Goal: Task Accomplishment & Management: Complete application form

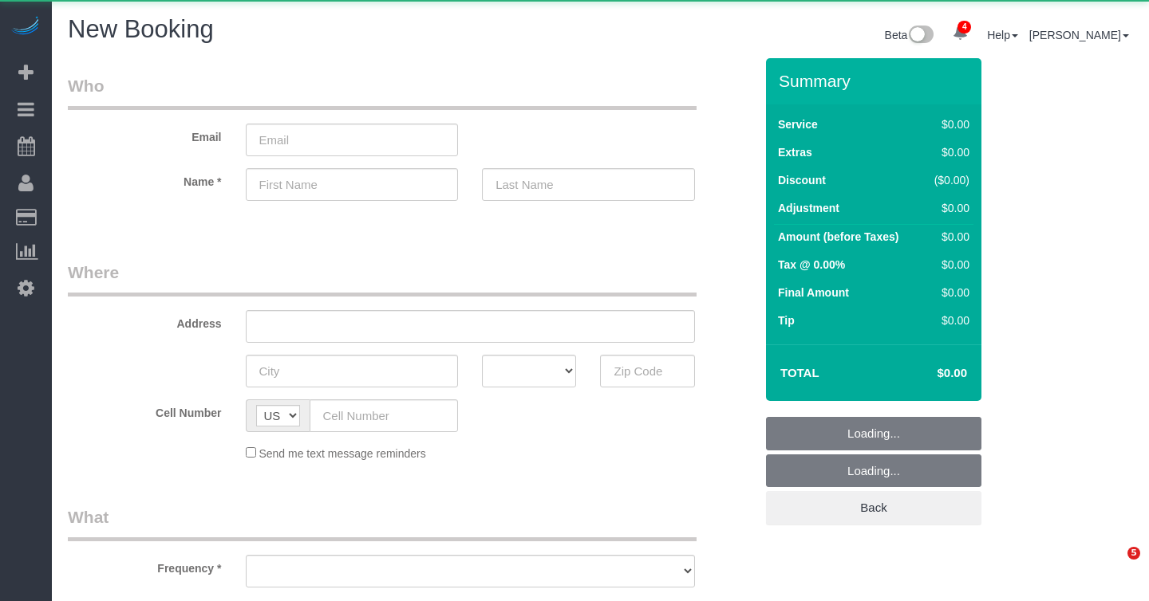
select select "number:89"
select select "number:90"
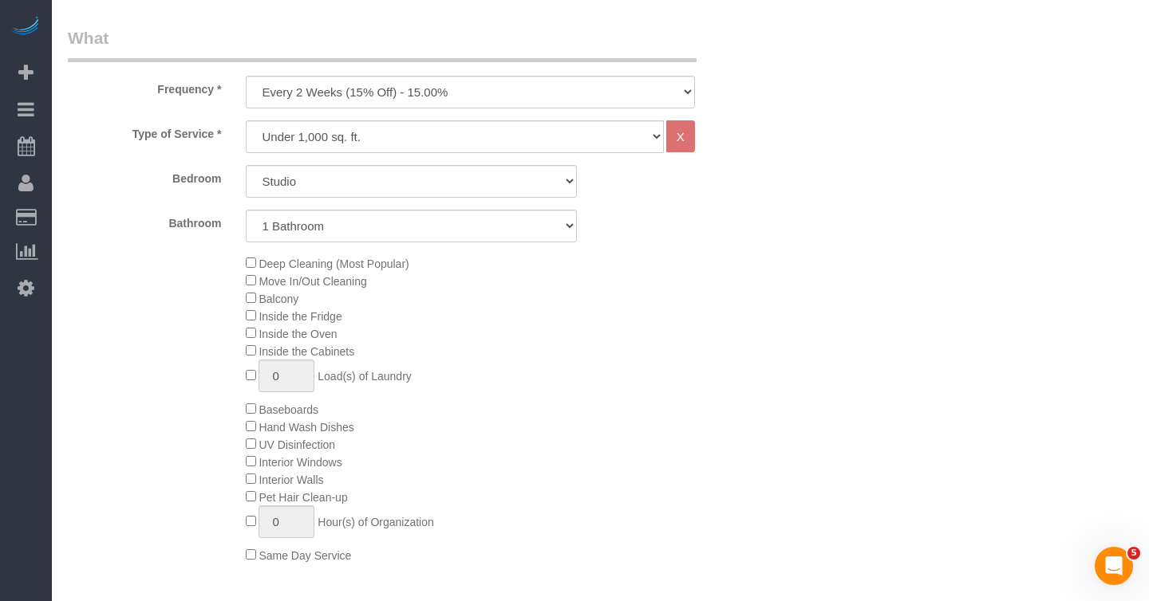
scroll to position [567, 0]
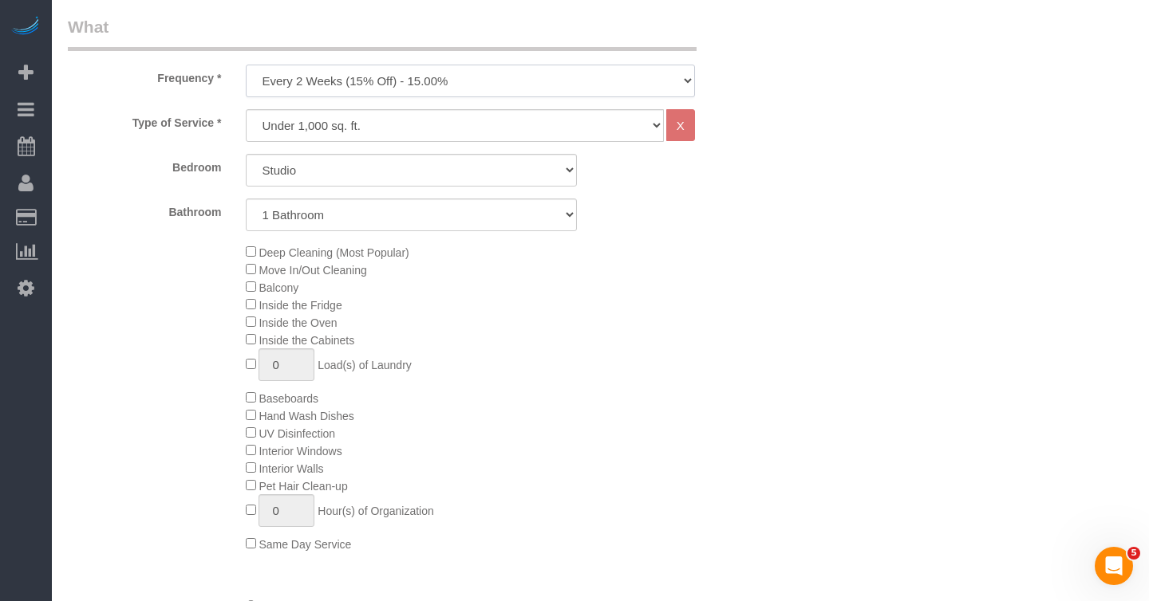
click at [302, 77] on select "One Time Weekly (20% Off) - 20.00% Every 2 Weeks (15% Off) - 15.00% Every 4 Wee…" at bounding box center [470, 81] width 449 height 33
select select "object:3580"
click at [246, 65] on select "One Time Weekly (20% Off) - 20.00% Every 2 Weeks (15% Off) - 15.00% Every 4 Wee…" at bounding box center [470, 81] width 449 height 33
click at [294, 174] on select "Studio 1 Bedroom 2 Bedrooms 3 Bedrooms" at bounding box center [411, 170] width 331 height 33
select select "2"
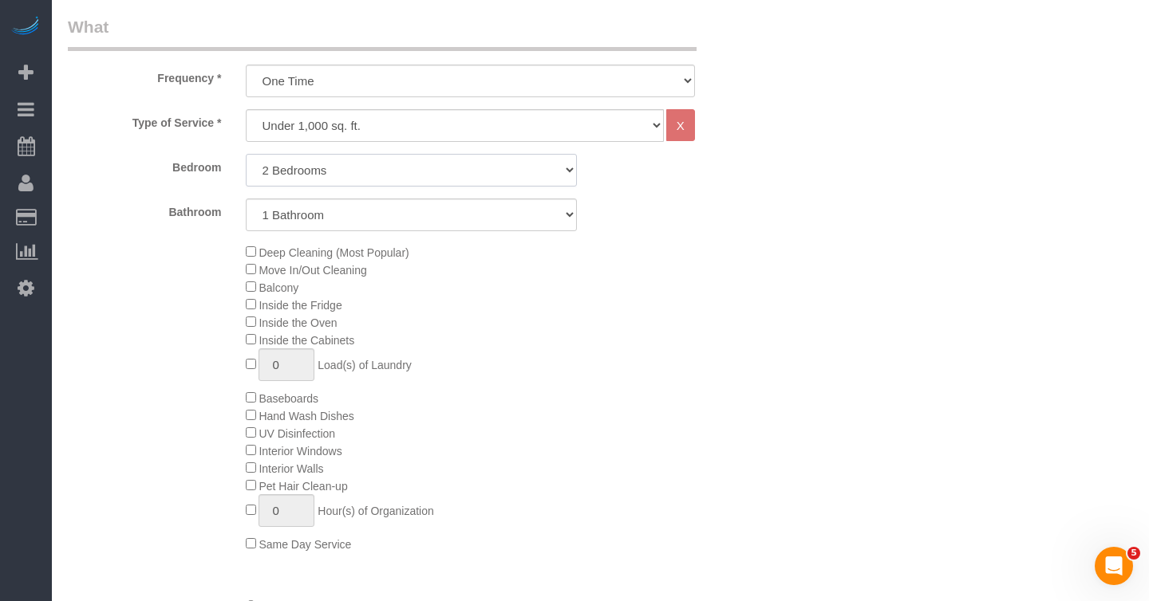
click at [246, 154] on select "Studio 1 Bedroom 2 Bedrooms 3 Bedrooms" at bounding box center [411, 170] width 331 height 33
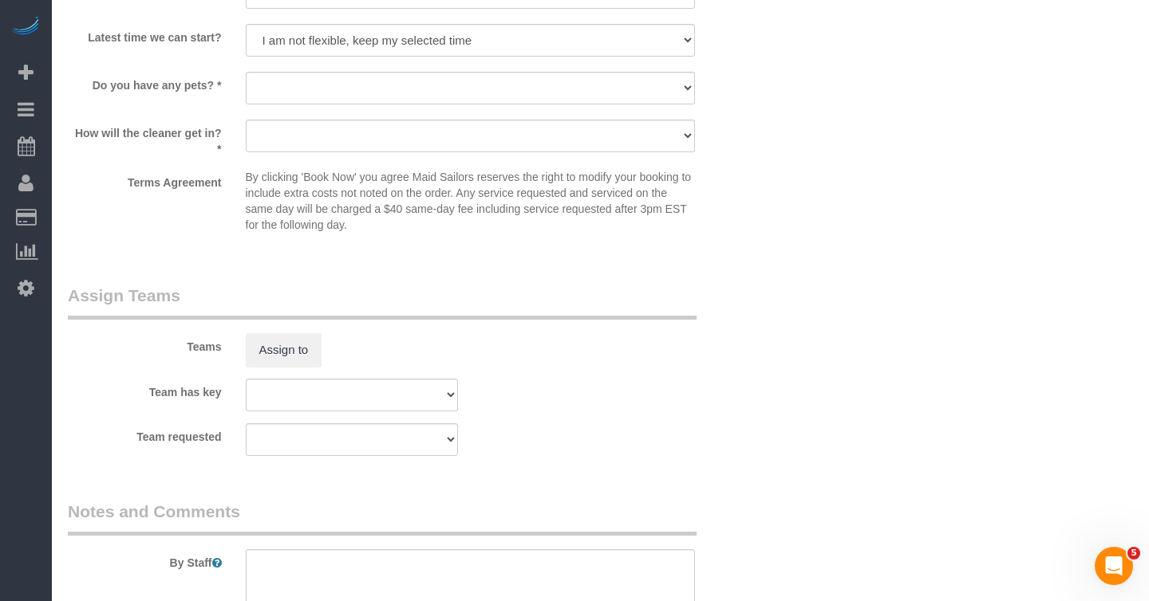
scroll to position [1927, 0]
click at [636, 382] on div "Team has key 000- [PERSON_NAME] 000 - Partnerships 000 - TEAM JOB 1 - [PERSON_N…" at bounding box center [411, 393] width 710 height 33
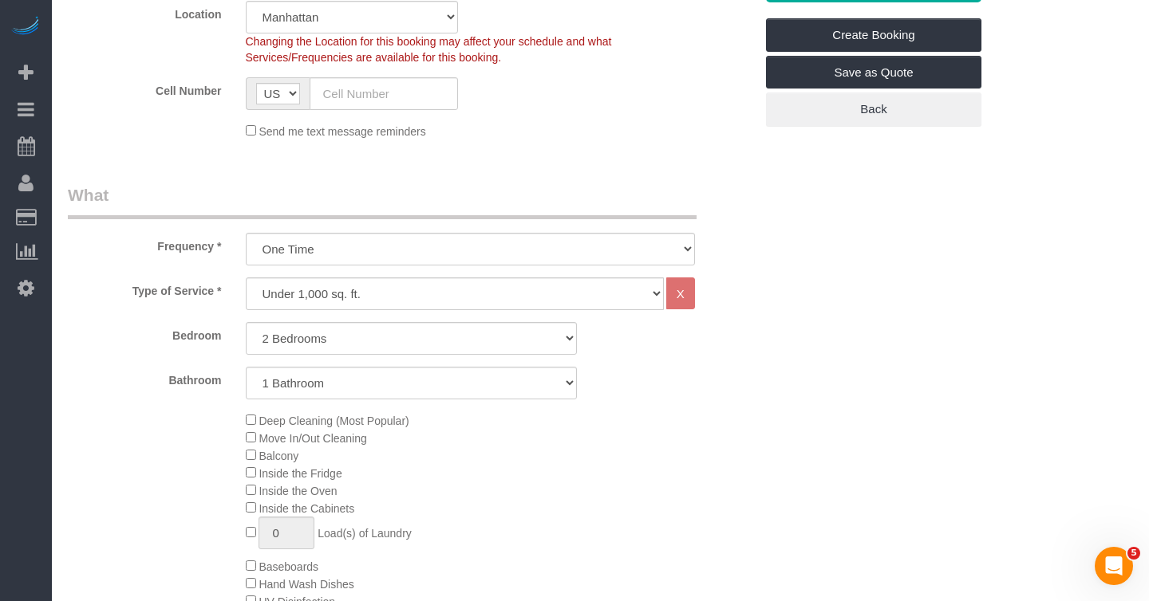
scroll to position [422, 0]
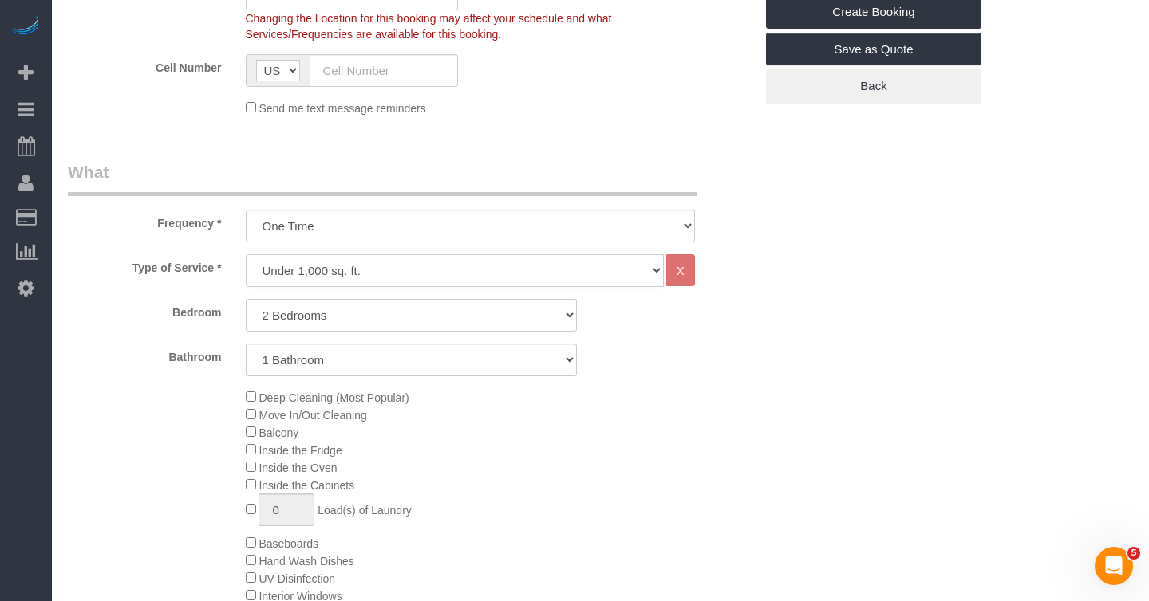
click at [515, 267] on select "Under 1,000 sq. ft. 1,001 - 1,500 sq. ft. 1,500+ sq. ft. Custom Cleaning Office…" at bounding box center [455, 270] width 418 height 33
select select "213"
click at [246, 254] on select "Under 1,000 sq. ft. 1,001 - 1,500 sq. ft. 1,500+ sq. ft. Custom Cleaning Office…" at bounding box center [455, 270] width 418 height 33
select select "1"
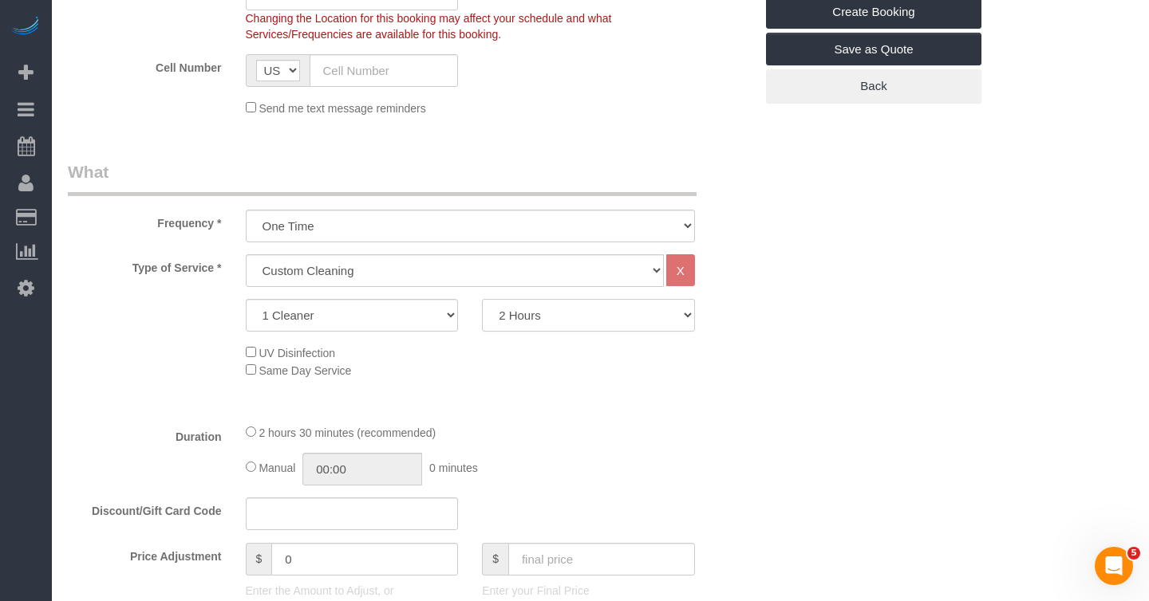
click at [557, 316] on select "2 Hours 2.5 Hours 3 Hours 3.5 Hours 4 Hours 4.5 Hours 5 Hours 5.5 Hours 6 Hours…" at bounding box center [588, 315] width 213 height 33
click at [482, 299] on select "2 Hours 2.5 Hours 3 Hours 3.5 Hours 4 Hours 4.5 Hours 5 Hours 5.5 Hours 6 Hours…" at bounding box center [588, 315] width 213 height 33
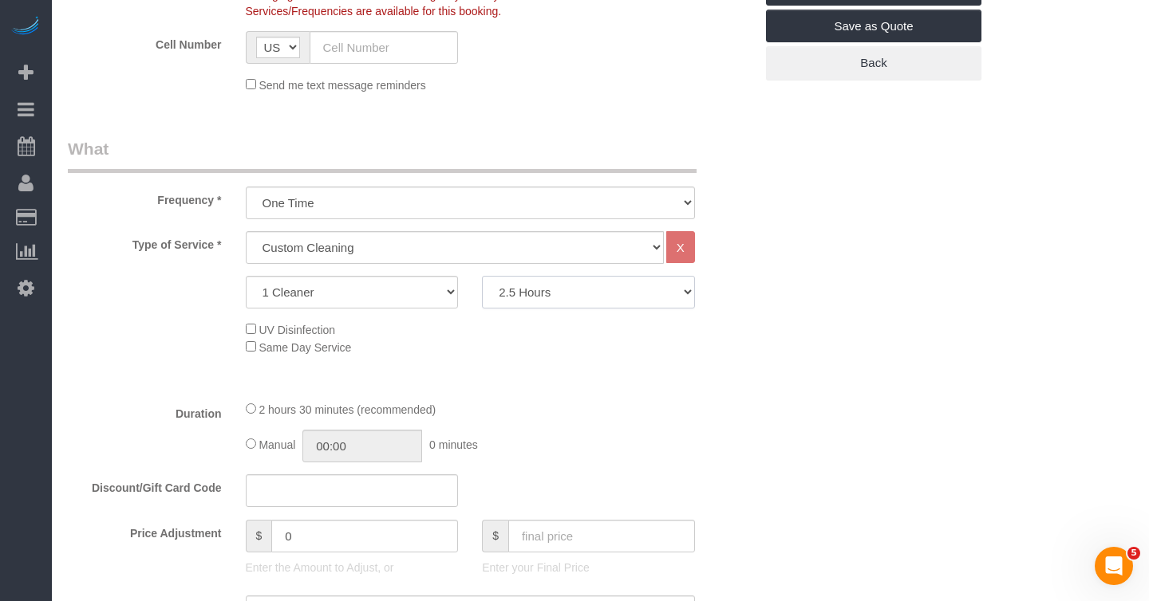
scroll to position [444, 0]
click at [538, 290] on select "2 Hours 2.5 Hours 3 Hours 3.5 Hours 4 Hours 4.5 Hours 5 Hours 5.5 Hours 6 Hours…" at bounding box center [588, 293] width 213 height 33
select select "210"
click at [482, 277] on select "2 Hours 2.5 Hours 3 Hours 3.5 Hours 4 Hours 4.5 Hours 5 Hours 5.5 Hours 6 Hours…" at bounding box center [588, 293] width 213 height 33
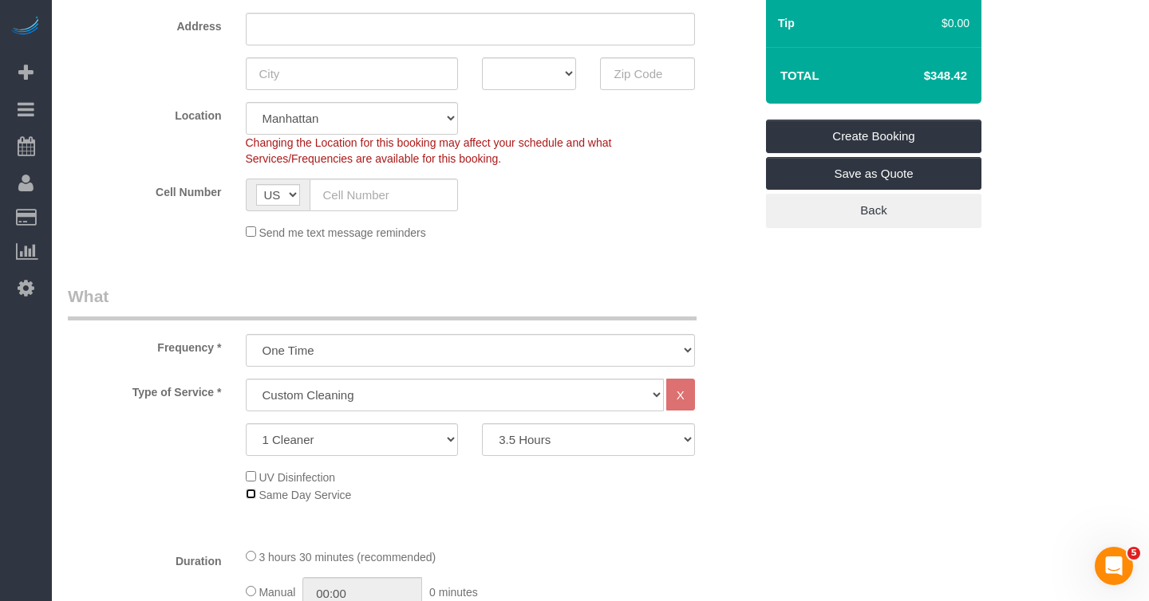
scroll to position [294, 0]
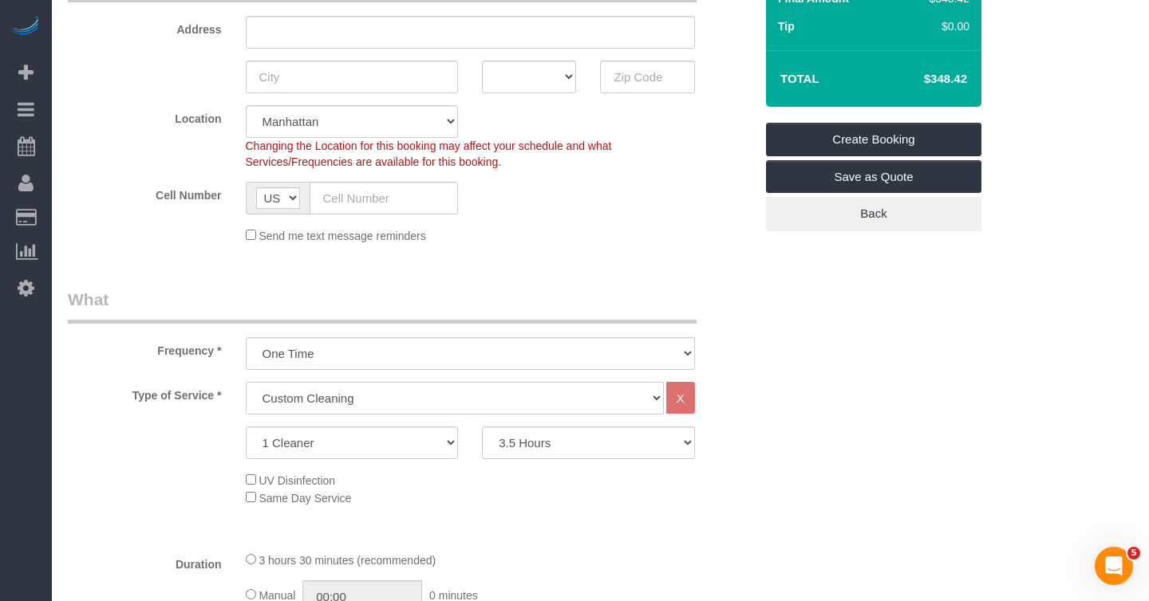
click at [310, 400] on select "Under 1,000 sq. ft. 1,001 - 1,500 sq. ft. 1,500+ sq. ft. Custom Cleaning Office…" at bounding box center [455, 398] width 418 height 33
select select "216"
click at [246, 382] on select "Under 1,000 sq. ft. 1,001 - 1,500 sq. ft. 1,500+ sq. ft. Custom Cleaning Office…" at bounding box center [455, 398] width 418 height 33
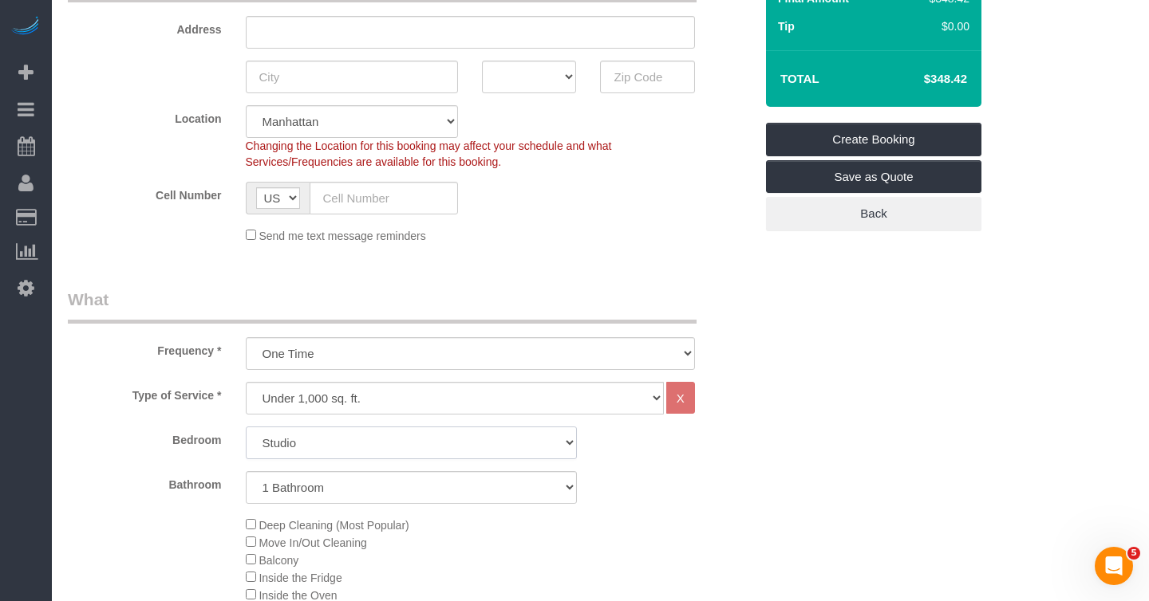
click at [311, 445] on select "Studio 1 Bedroom 2 Bedrooms 3 Bedrooms" at bounding box center [411, 443] width 331 height 33
select select "1"
click at [246, 427] on select "Studio 1 Bedroom 2 Bedrooms 3 Bedrooms" at bounding box center [411, 443] width 331 height 33
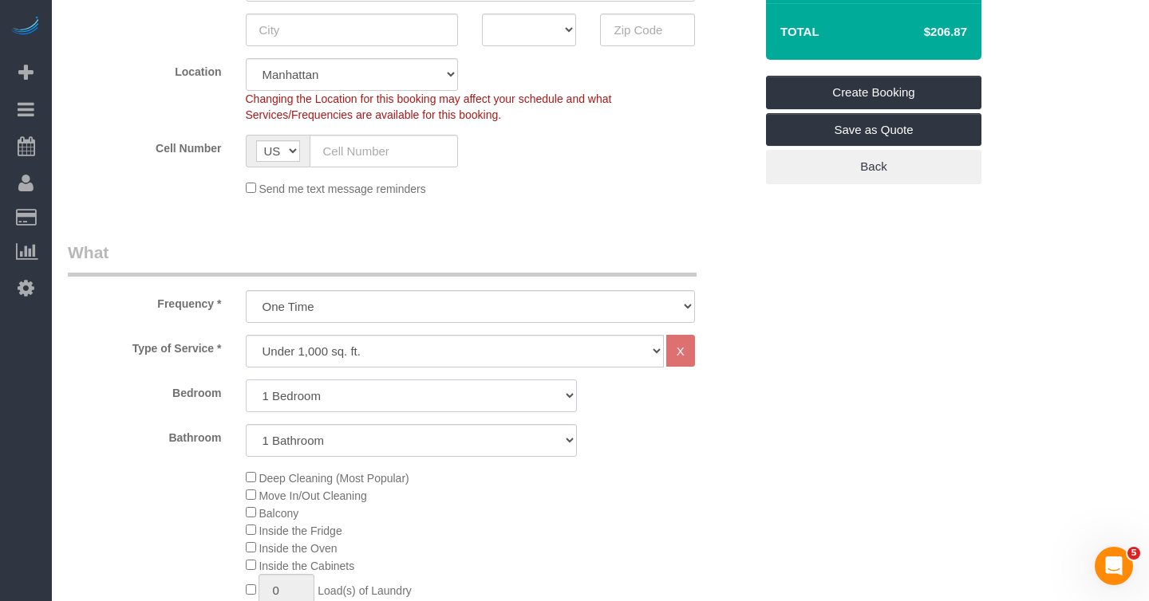
scroll to position [346, 0]
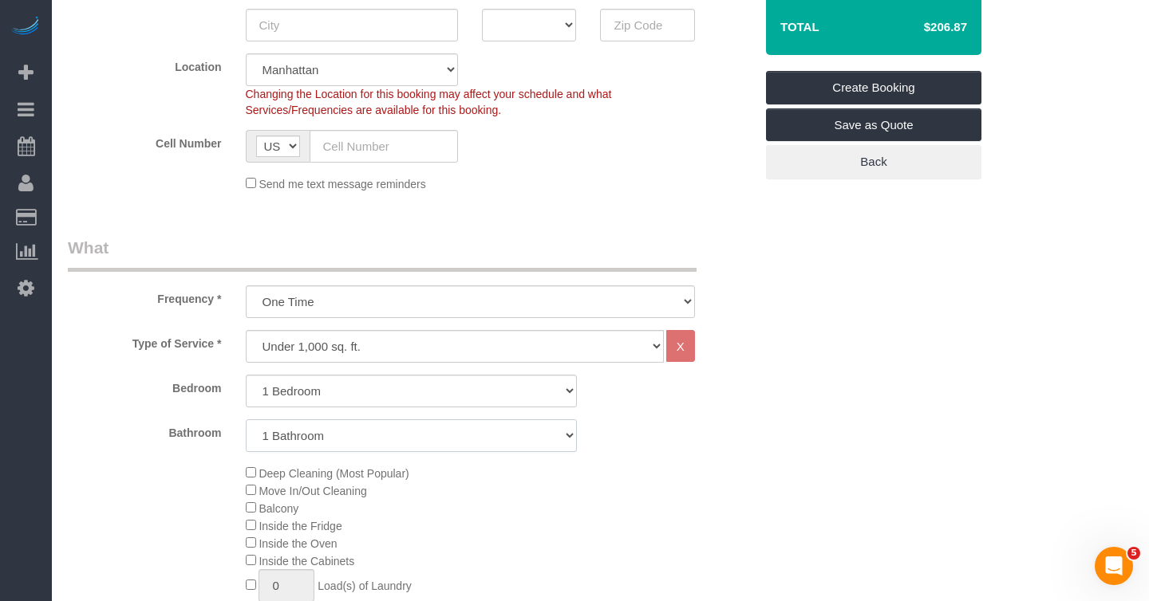
click at [314, 437] on select "1 Bathroom 2 Bathrooms" at bounding box center [411, 436] width 331 height 33
click at [246, 420] on select "1 Bathroom 2 Bathrooms" at bounding box center [411, 436] width 331 height 33
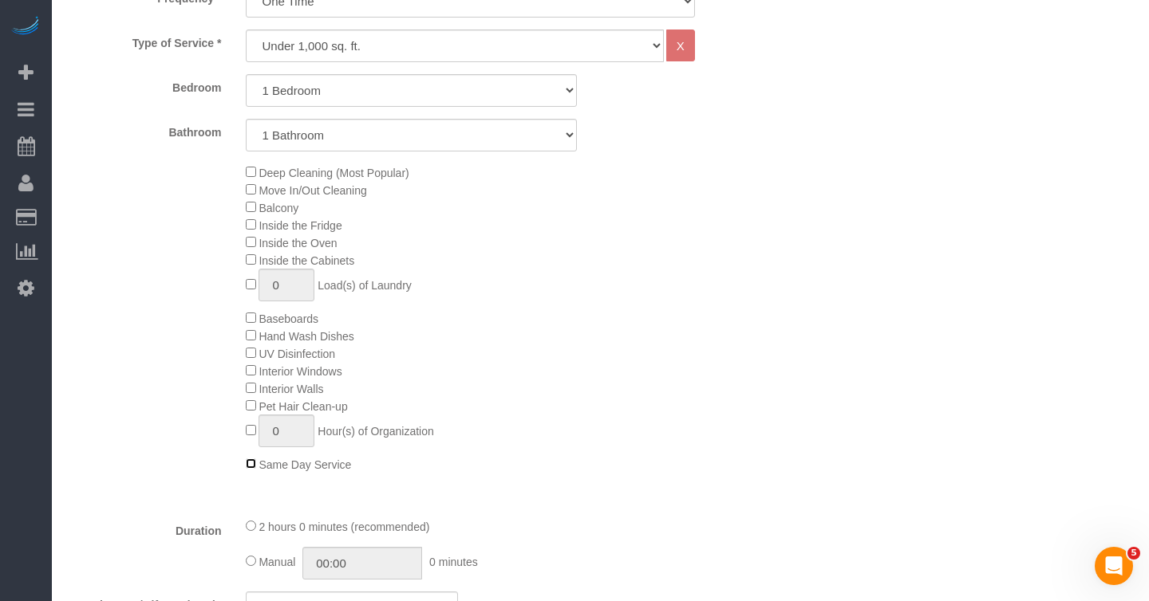
scroll to position [672, 0]
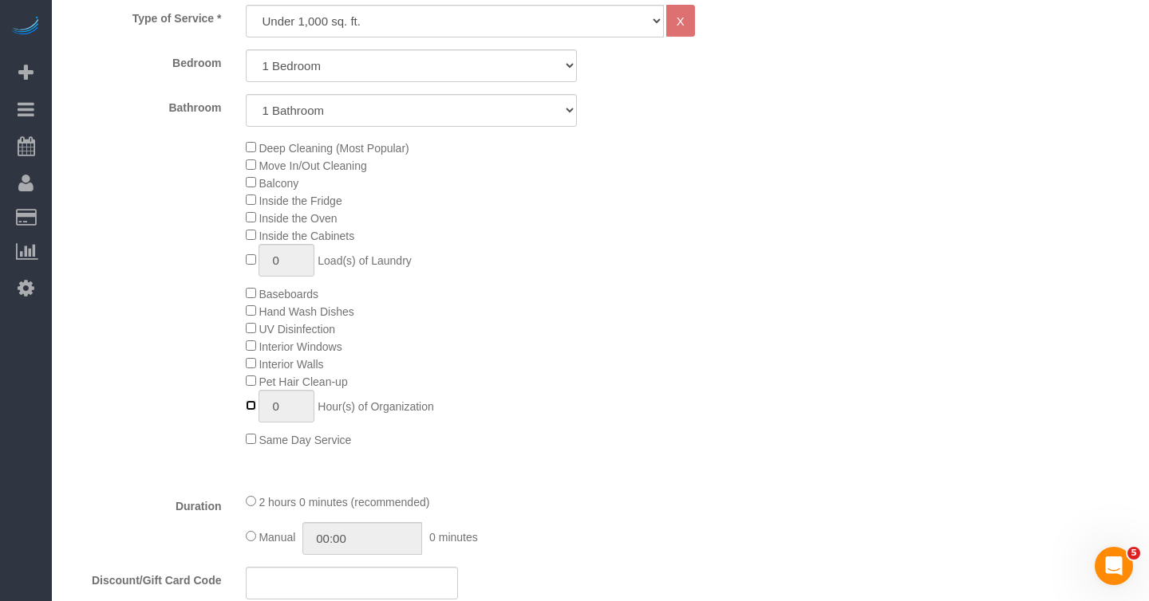
type input "1"
click at [286, 406] on input "1" at bounding box center [286, 406] width 56 height 33
type input "2"
click at [511, 388] on div "Deep Cleaning (Most Popular) Move In/Out Cleaning Balcony Inside the Fridge Ins…" at bounding box center [500, 294] width 533 height 310
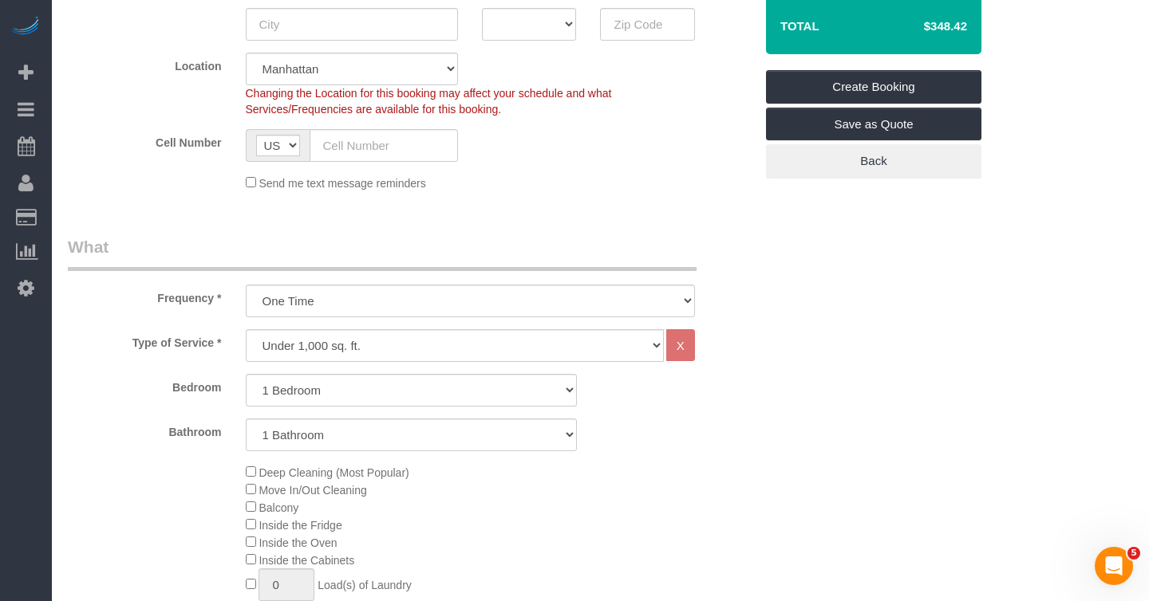
scroll to position [343, 0]
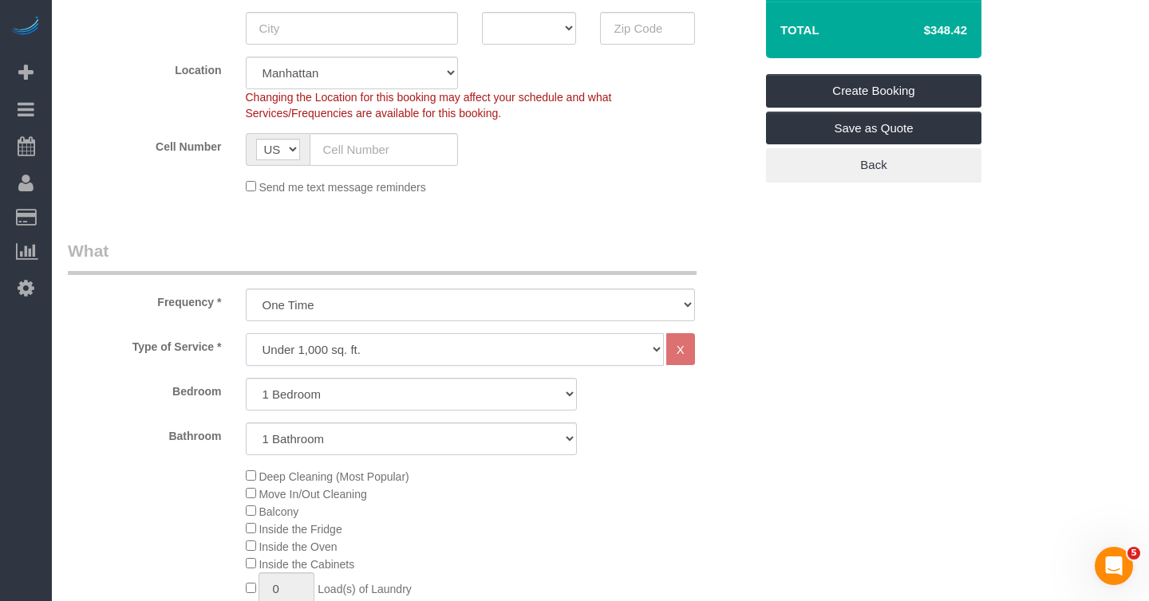
click at [456, 349] on select "Under 1,000 sq. ft. 1,001 - 1,500 sq. ft. 1,500+ sq. ft. Custom Cleaning Office…" at bounding box center [455, 349] width 418 height 33
select select "213"
click at [246, 333] on select "Under 1,000 sq. ft. 1,001 - 1,500 sq. ft. 1,500+ sq. ft. Custom Cleaning Office…" at bounding box center [455, 349] width 418 height 33
select select "1"
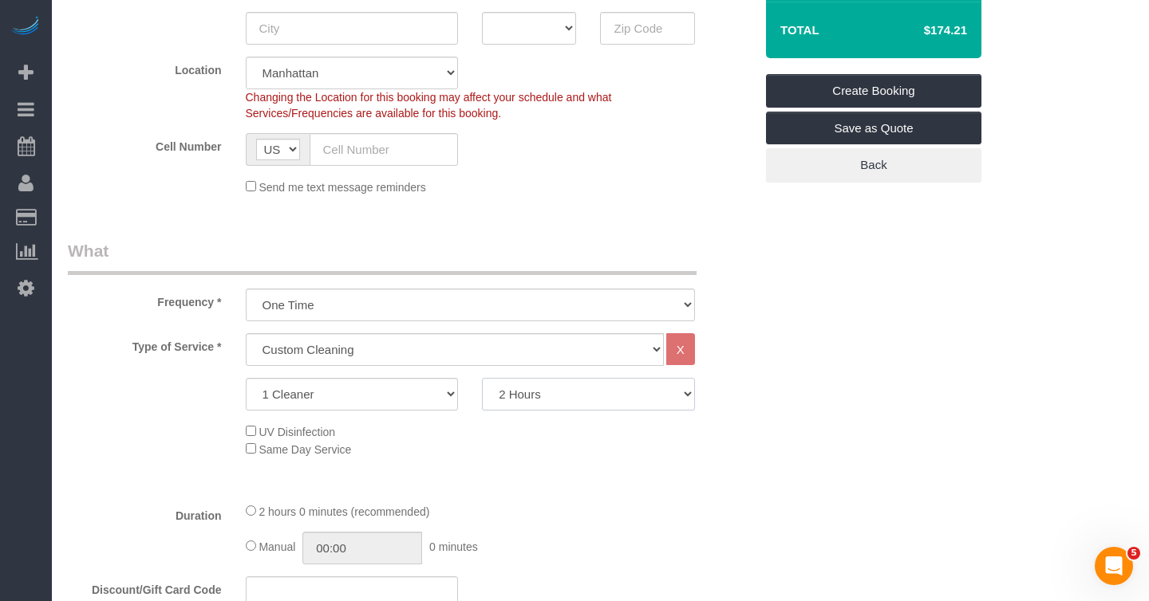
click at [555, 396] on select "2 Hours 2.5 Hours 3 Hours 3.5 Hours 4 Hours 4.5 Hours 5 Hours 5.5 Hours 6 Hours…" at bounding box center [588, 394] width 213 height 33
select select "240"
click at [482, 378] on select "2 Hours 2.5 Hours 3 Hours 3.5 Hours 4 Hours 4.5 Hours 5 Hours 5.5 Hours 6 Hours…" at bounding box center [588, 394] width 213 height 33
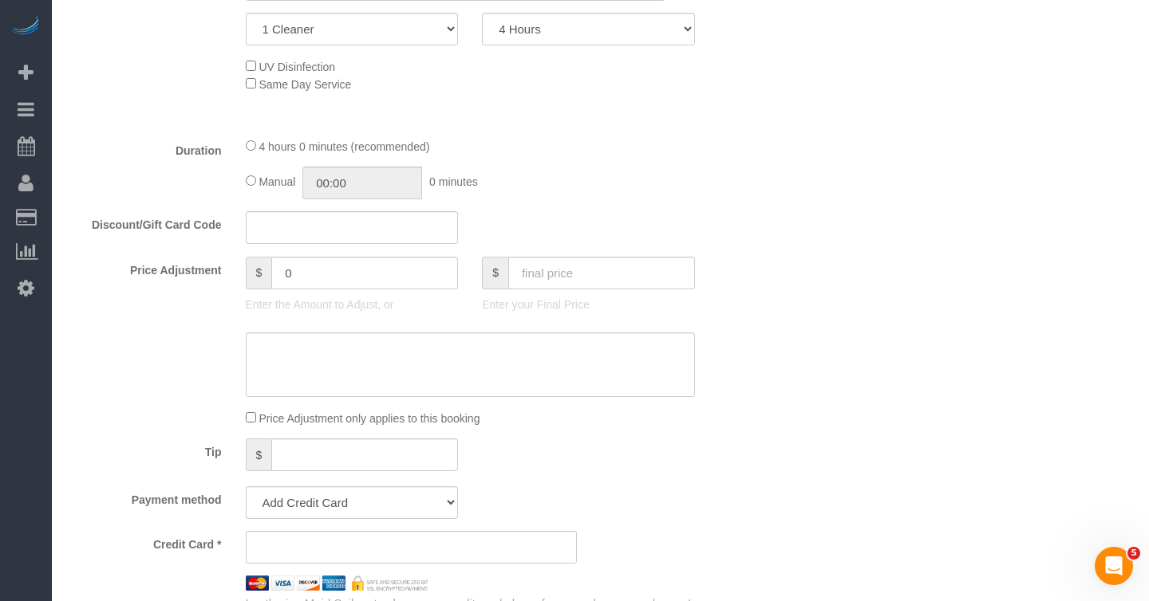
scroll to position [695, 0]
